Goal: Task Accomplishment & Management: Manage account settings

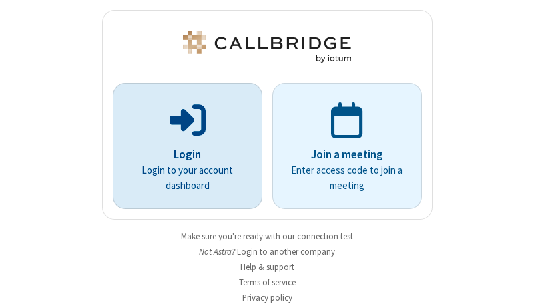
click at [182, 154] on p "Login" at bounding box center [187, 154] width 112 height 17
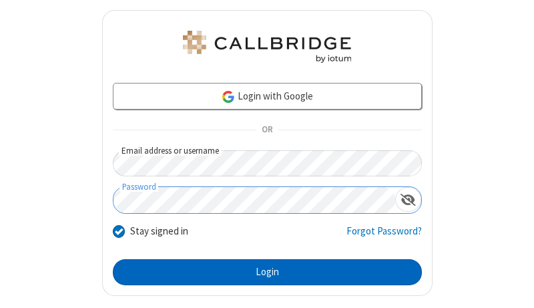
click at [262, 272] on button "Login" at bounding box center [267, 272] width 309 height 27
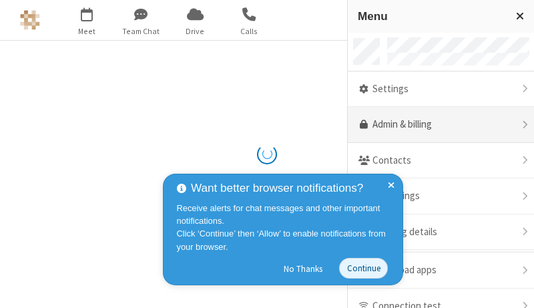
click at [436, 125] on link "Admin & billing" at bounding box center [441, 125] width 186 height 36
